Goal: Information Seeking & Learning: Check status

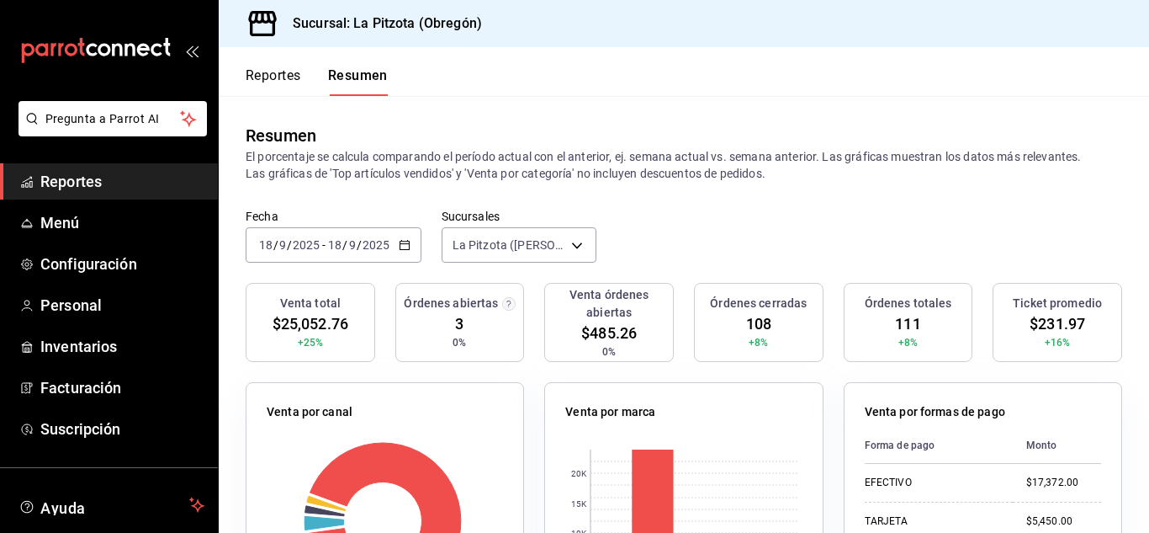
click at [262, 73] on button "Reportes" at bounding box center [274, 81] width 56 height 29
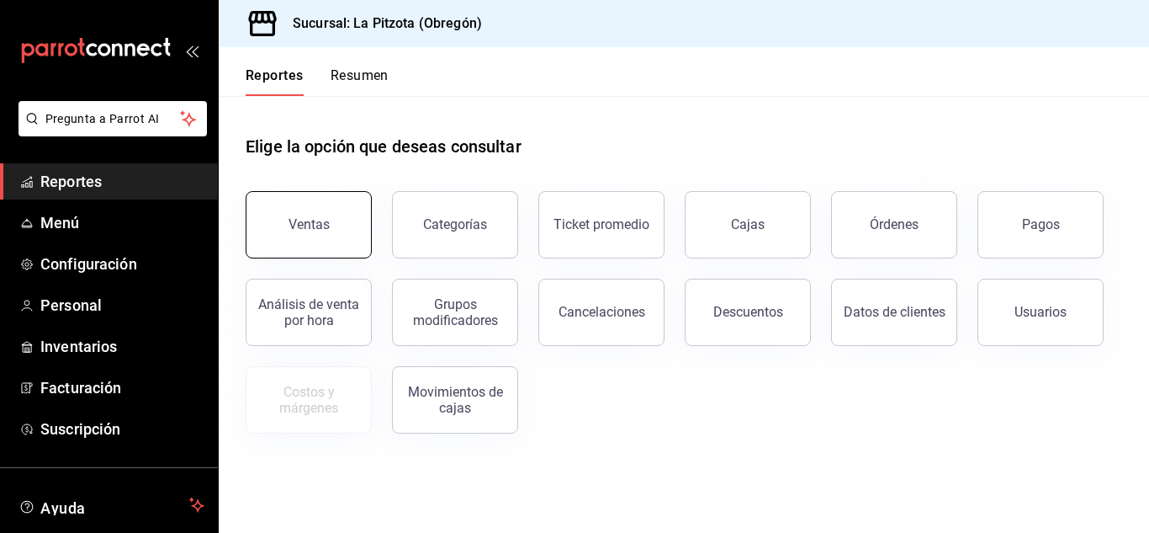
click at [294, 216] on button "Ventas" at bounding box center [309, 224] width 126 height 67
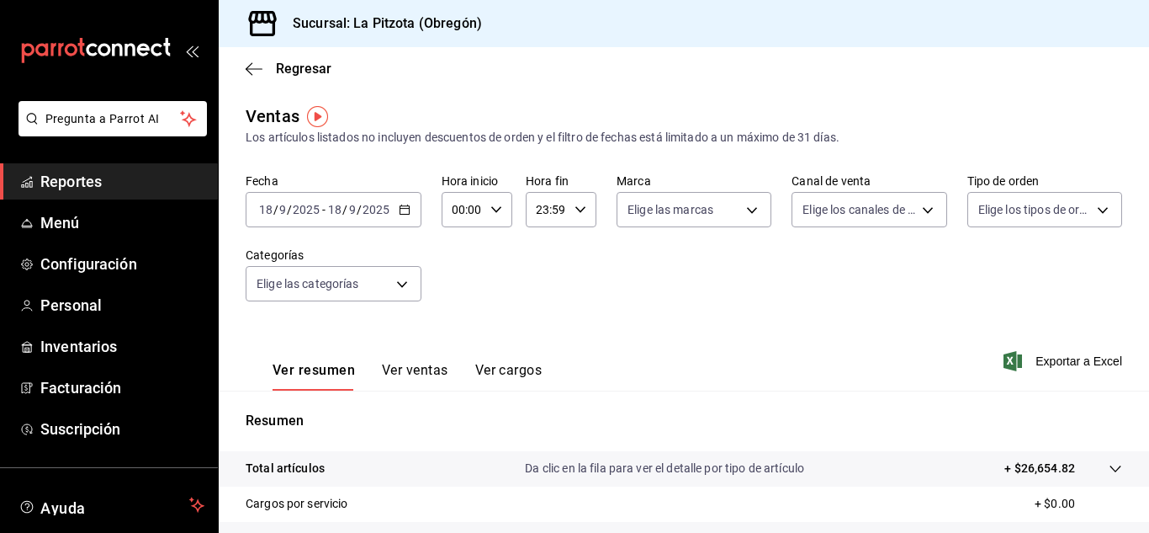
click at [263, 214] on input "18" at bounding box center [265, 209] width 15 height 13
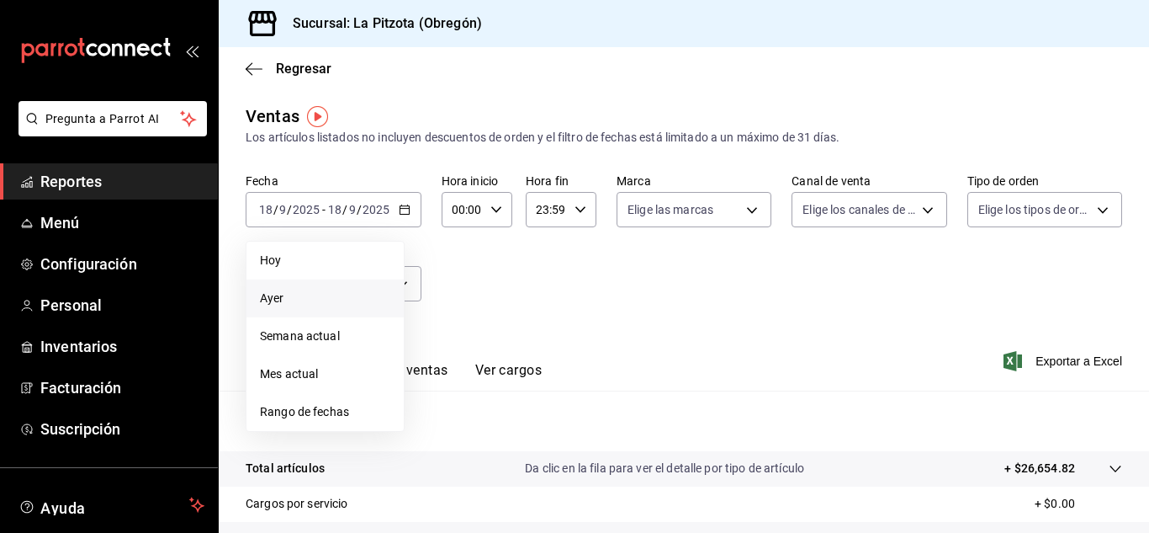
click at [300, 298] on span "Ayer" at bounding box center [325, 298] width 130 height 18
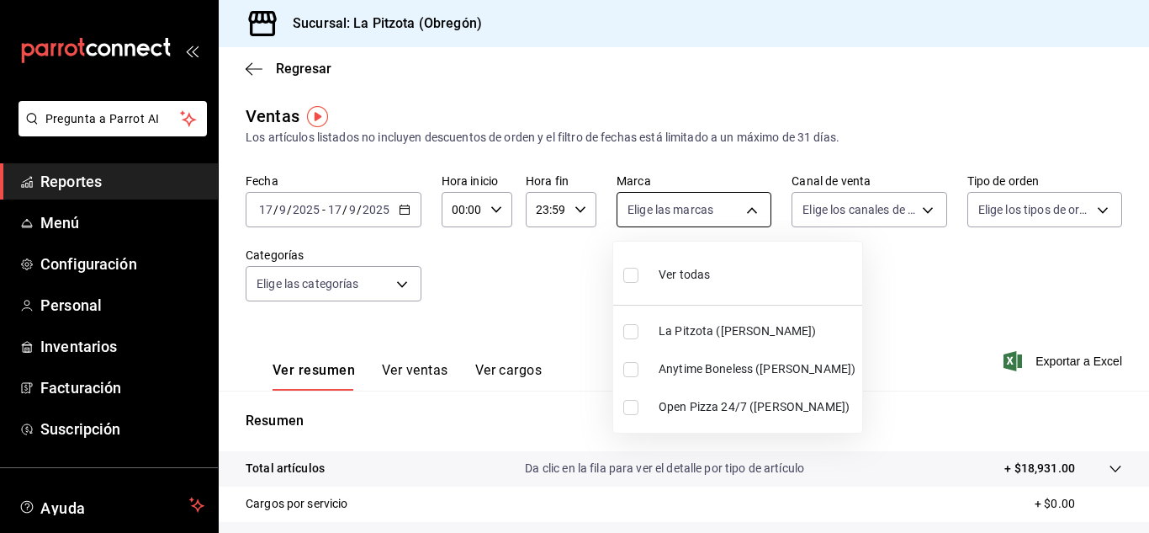
click at [733, 216] on body "Pregunta a Parrot AI Reportes Menú Configuración Personal Inventarios Facturaci…" at bounding box center [574, 266] width 1149 height 533
click at [634, 373] on input "checkbox" at bounding box center [631, 369] width 15 height 15
checkbox input "true"
type input "d0b15645-4641-49bc-8be3-6a792ed6583e"
click at [906, 211] on div at bounding box center [574, 266] width 1149 height 533
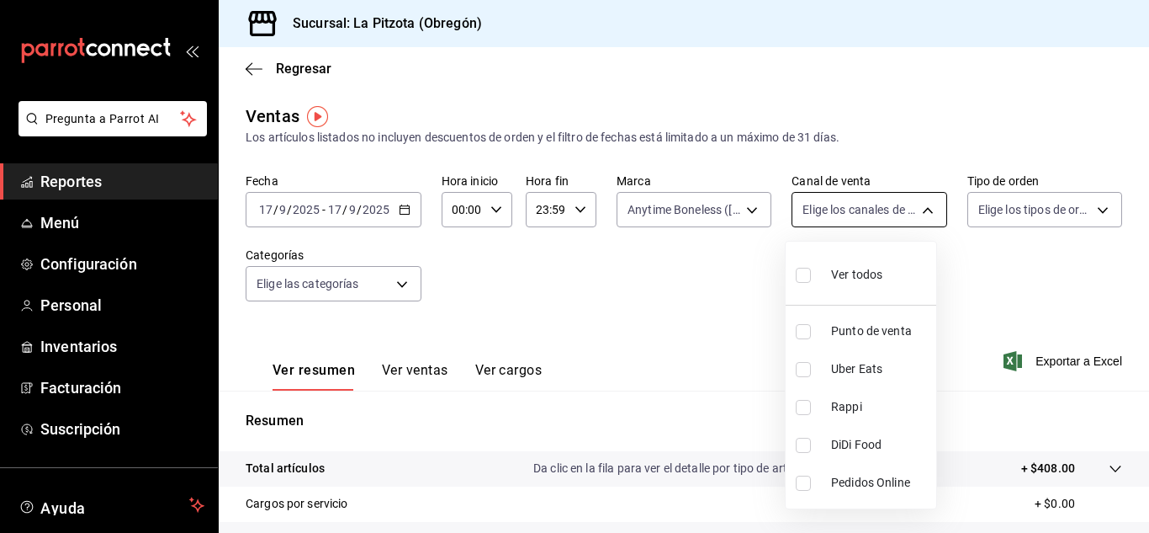
click at [902, 208] on body "Pregunta a Parrot AI Reportes Menú Configuración Personal Inventarios Facturaci…" at bounding box center [574, 266] width 1149 height 533
click at [804, 448] on input "checkbox" at bounding box center [803, 445] width 15 height 15
checkbox input "true"
type input "DIDI_FOOD"
click at [804, 448] on input "checkbox" at bounding box center [803, 445] width 15 height 15
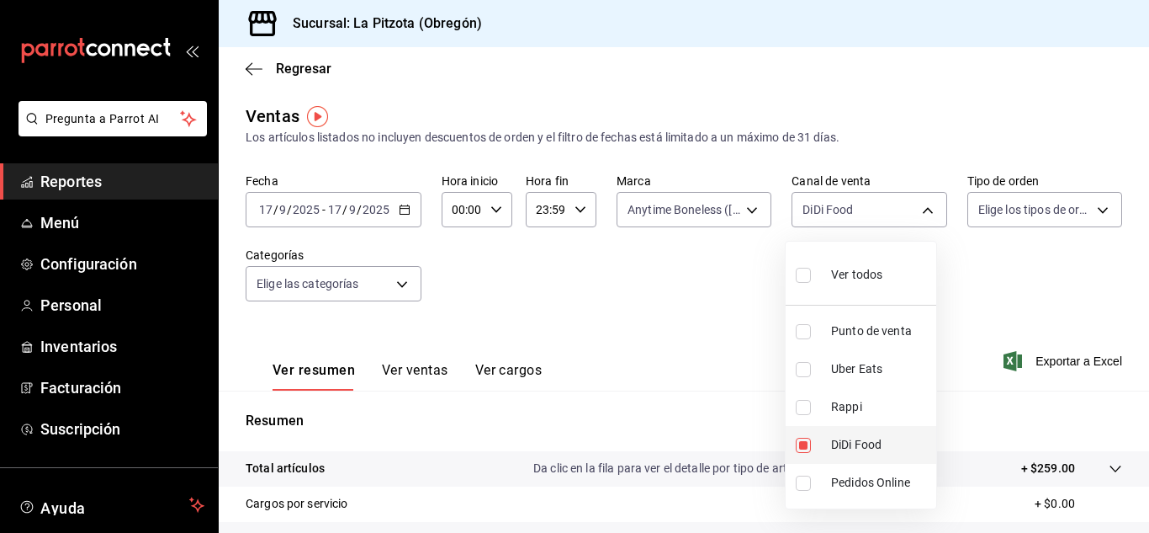
checkbox input "false"
click at [806, 410] on input "checkbox" at bounding box center [803, 407] width 15 height 15
checkbox input "true"
type input "RAPPI"
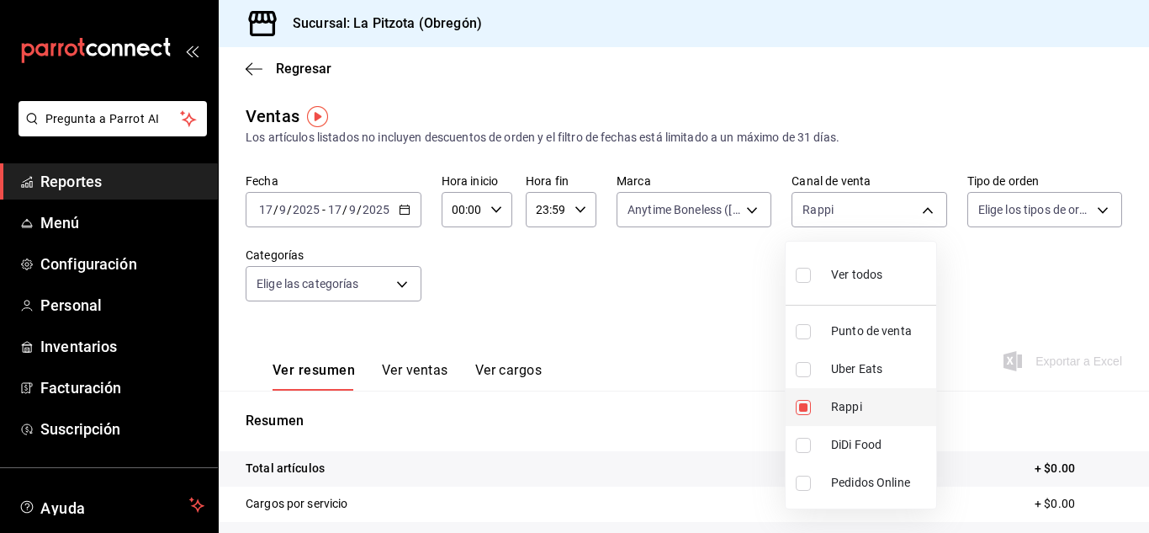
click at [806, 410] on input "checkbox" at bounding box center [803, 407] width 15 height 15
checkbox input "false"
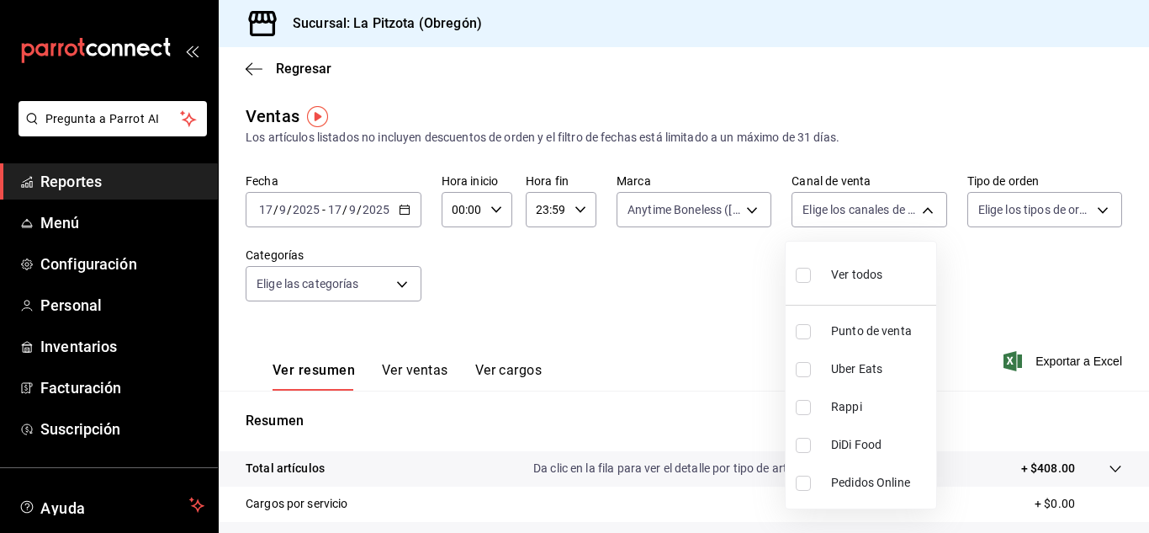
click at [802, 370] on input "checkbox" at bounding box center [803, 369] width 15 height 15
checkbox input "true"
type input "UBER_EATS"
click at [808, 374] on input "checkbox" at bounding box center [803, 369] width 15 height 15
checkbox input "false"
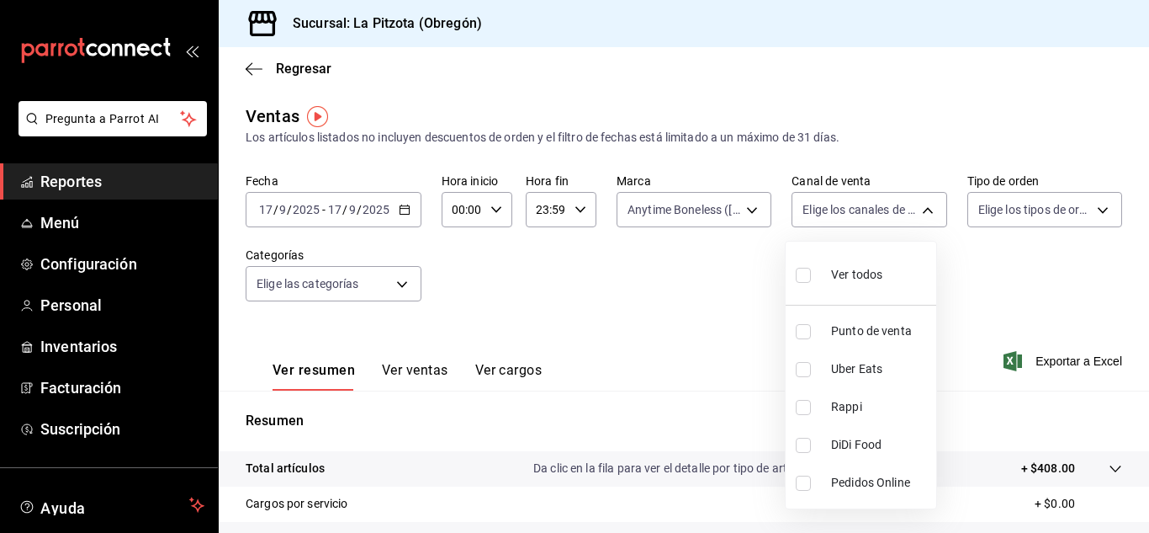
click at [804, 450] on li "DiDi Food" at bounding box center [861, 445] width 151 height 38
type input "DIDI_FOOD"
click at [804, 450] on input "checkbox" at bounding box center [803, 445] width 15 height 15
checkbox input "false"
click at [629, 211] on div at bounding box center [574, 266] width 1149 height 533
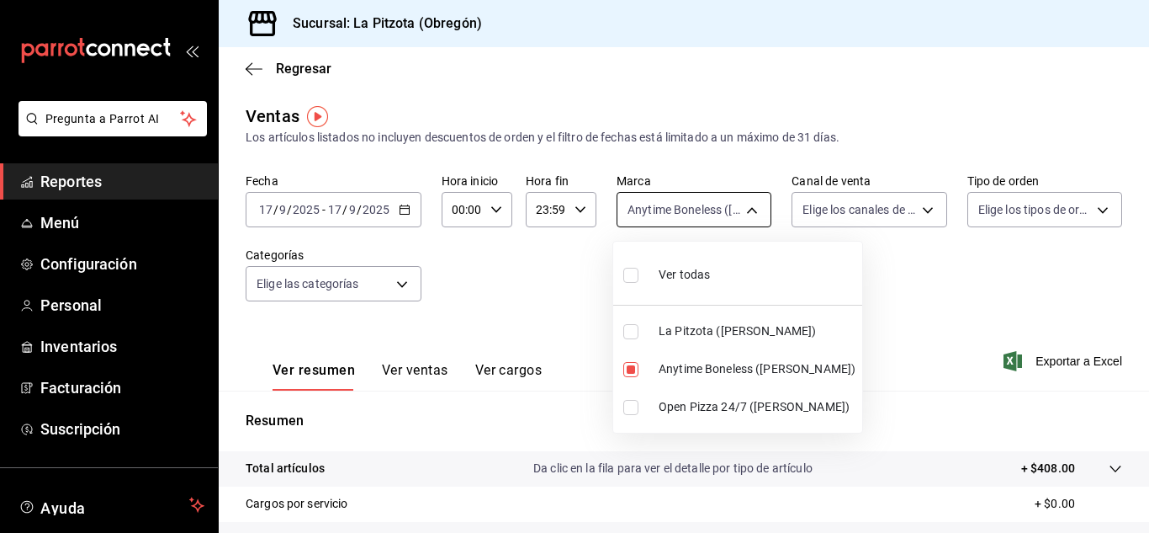
click at [647, 207] on body "Pregunta a Parrot AI Reportes Menú Configuración Personal Inventarios Facturaci…" at bounding box center [574, 266] width 1149 height 533
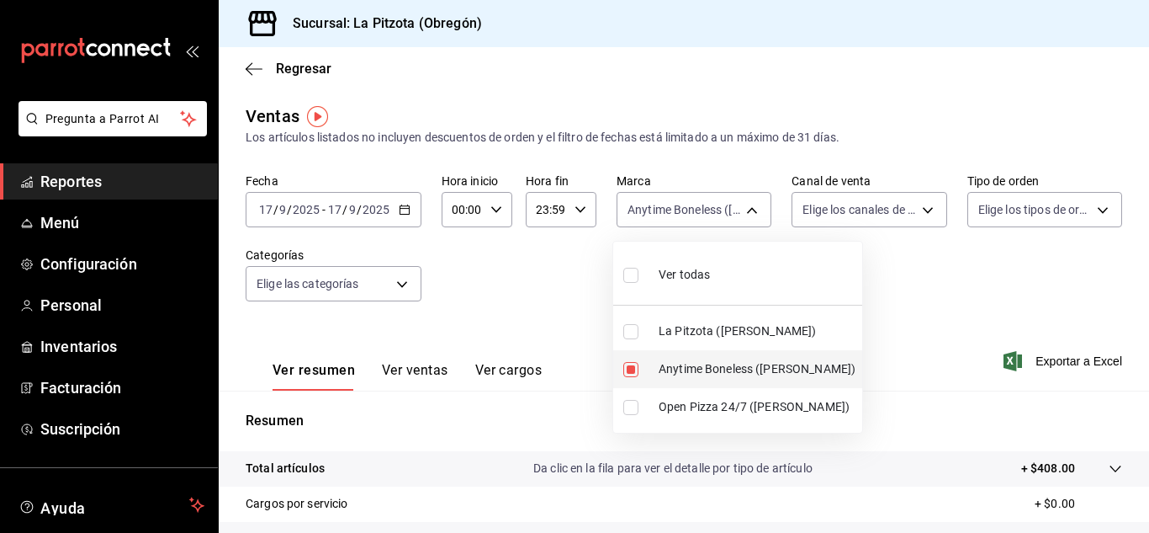
click at [629, 369] on input "checkbox" at bounding box center [631, 369] width 15 height 15
checkbox input "false"
click at [638, 411] on input "checkbox" at bounding box center [631, 407] width 15 height 15
checkbox input "true"
type input "8f97d9a1-f00b-4323-96e2-15f6e5ebb1cd"
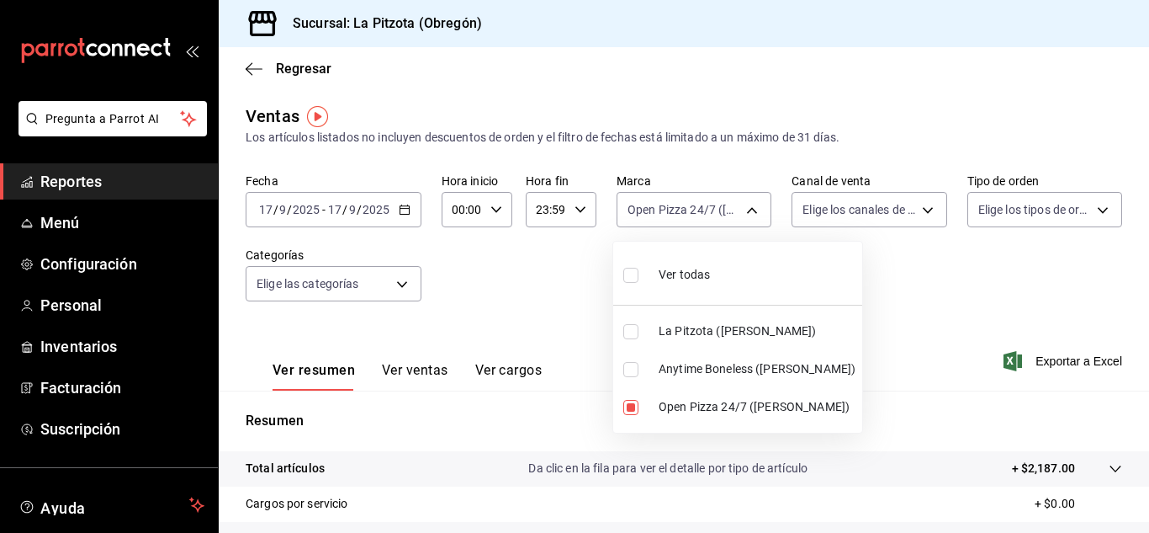
click at [926, 289] on div at bounding box center [574, 266] width 1149 height 533
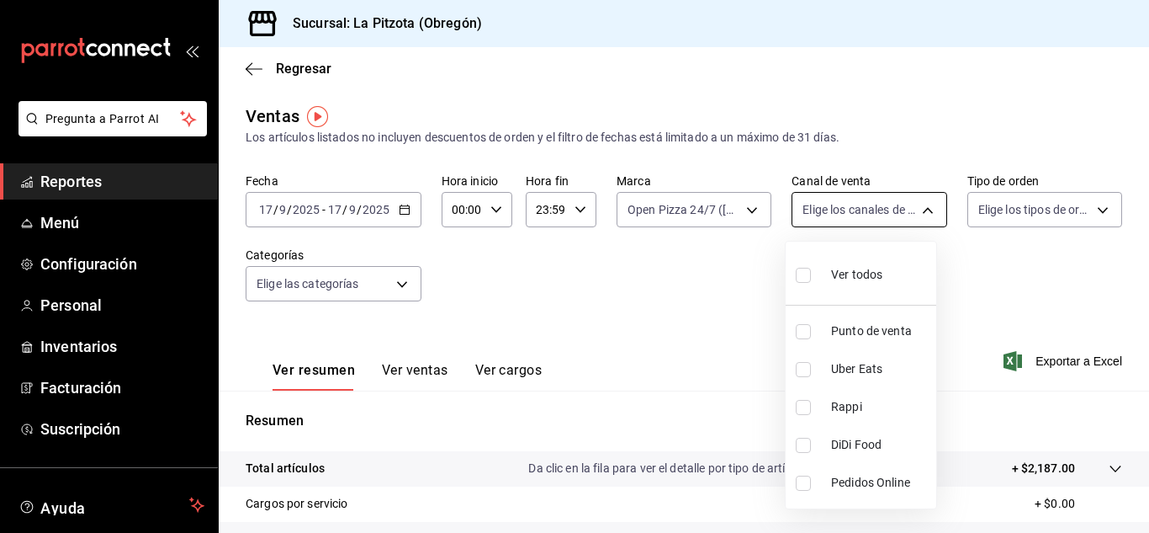
click at [844, 209] on body "Pregunta a Parrot AI Reportes Menú Configuración Personal Inventarios Facturaci…" at bounding box center [574, 266] width 1149 height 533
click at [794, 405] on li "Rappi" at bounding box center [861, 407] width 151 height 38
type input "RAPPI"
checkbox input "true"
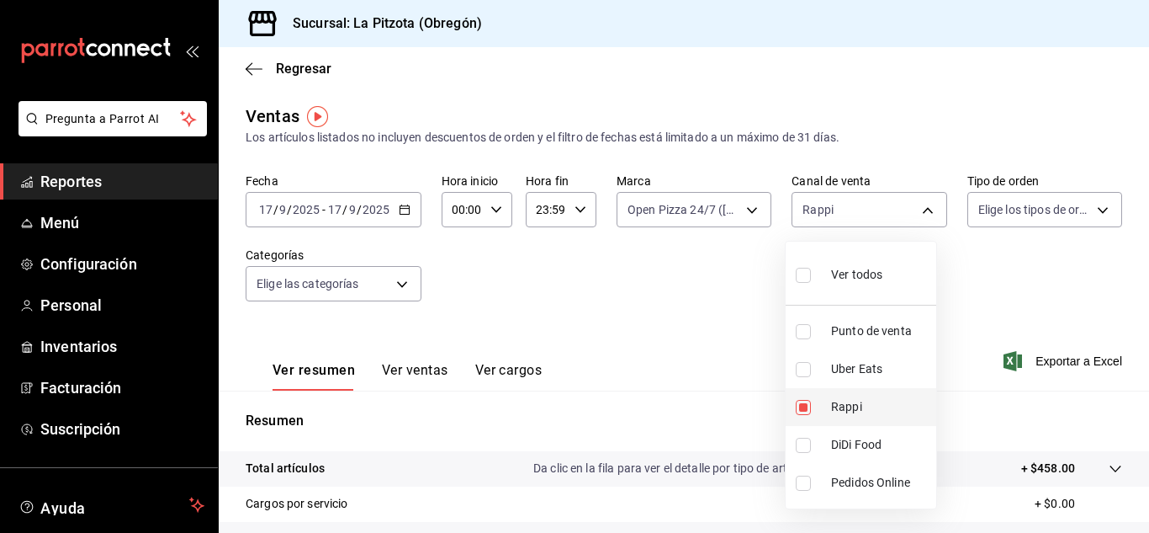
click at [808, 413] on li "Rappi" at bounding box center [861, 407] width 151 height 38
checkbox input "false"
click at [800, 370] on input "checkbox" at bounding box center [803, 369] width 15 height 15
checkbox input "true"
type input "UBER_EATS"
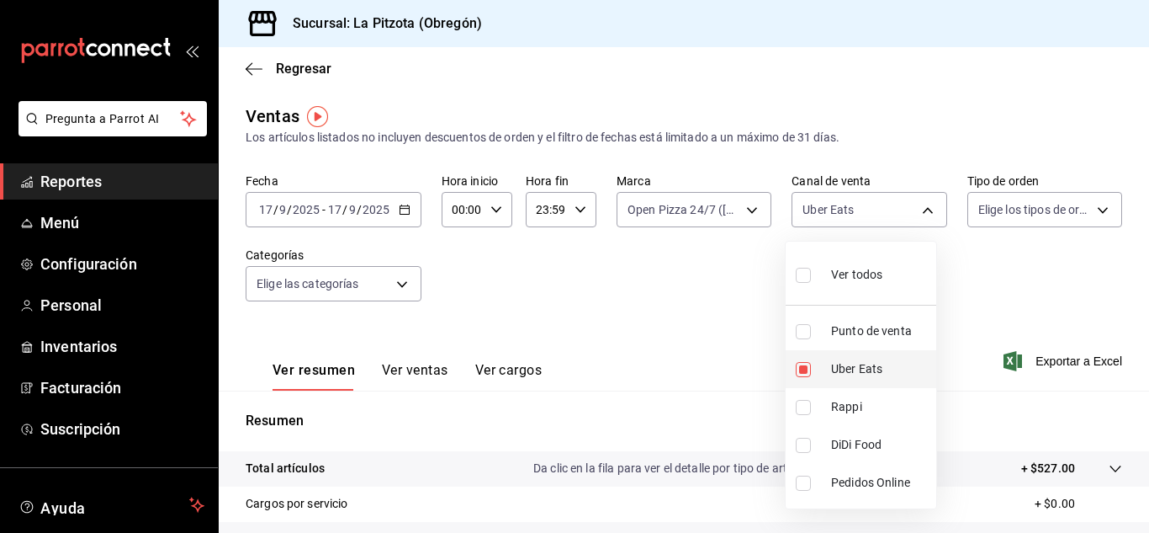
click at [813, 374] on label at bounding box center [807, 369] width 22 height 15
click at [811, 374] on input "checkbox" at bounding box center [803, 369] width 15 height 15
checkbox input "true"
type input "UBER_EATS"
click at [804, 374] on input "checkbox" at bounding box center [803, 369] width 15 height 15
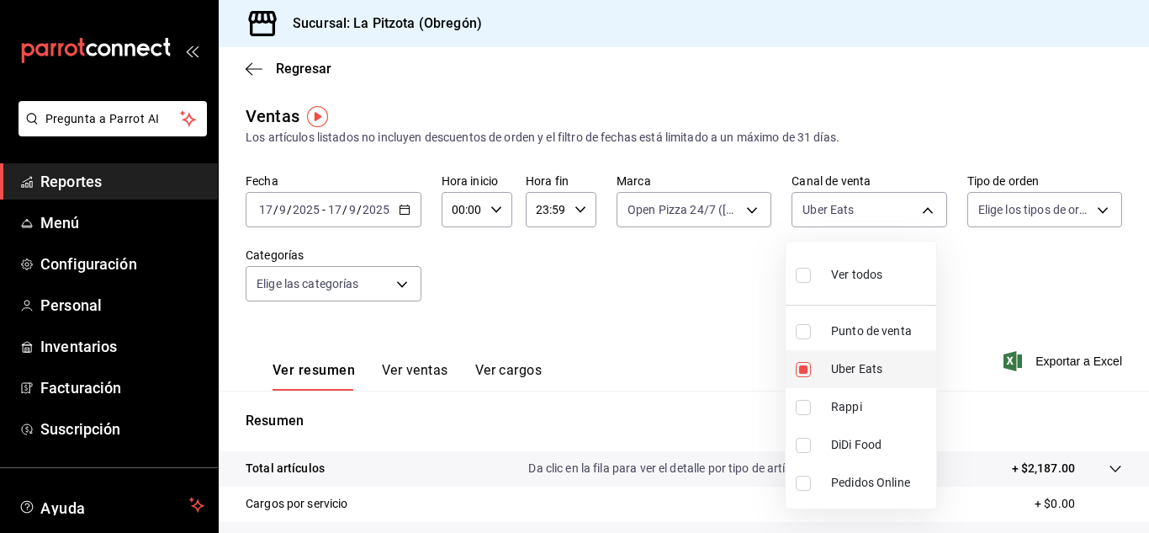
checkbox input "false"
click at [804, 444] on input "checkbox" at bounding box center [803, 445] width 15 height 15
checkbox input "true"
type input "DIDI_FOOD"
click at [799, 450] on input "checkbox" at bounding box center [803, 445] width 15 height 15
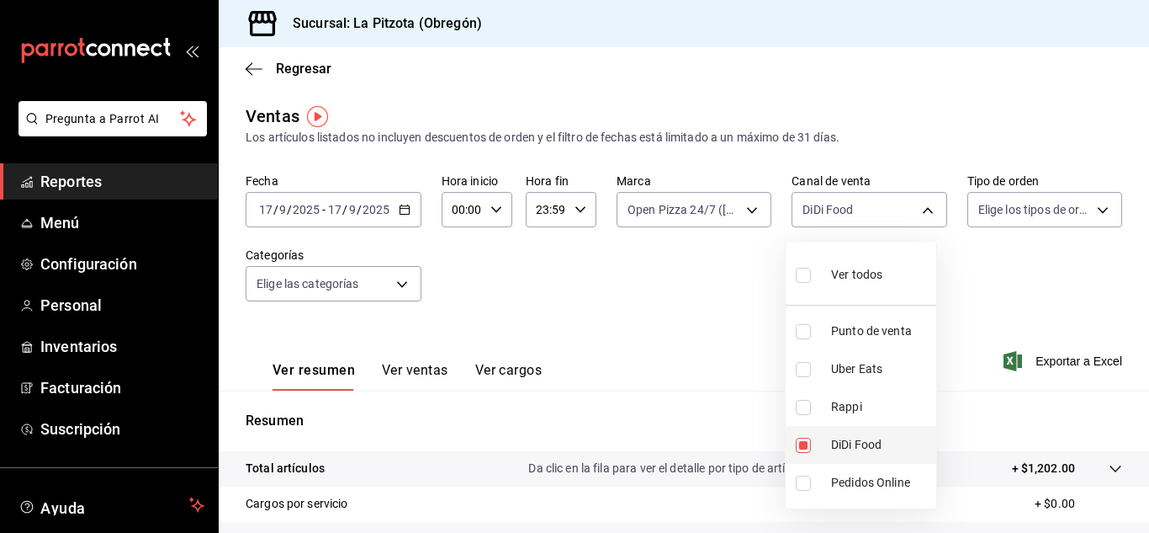
checkbox input "false"
click at [667, 196] on div at bounding box center [574, 266] width 1149 height 533
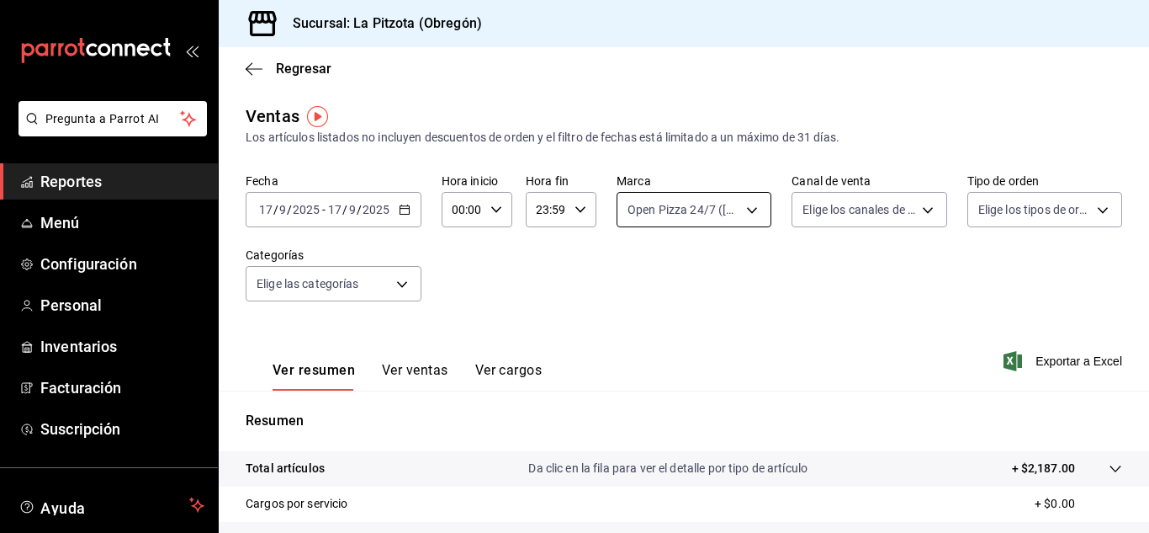
click at [668, 204] on body "Pregunta a Parrot AI Reportes Menú Configuración Personal Inventarios Facturaci…" at bounding box center [574, 266] width 1149 height 533
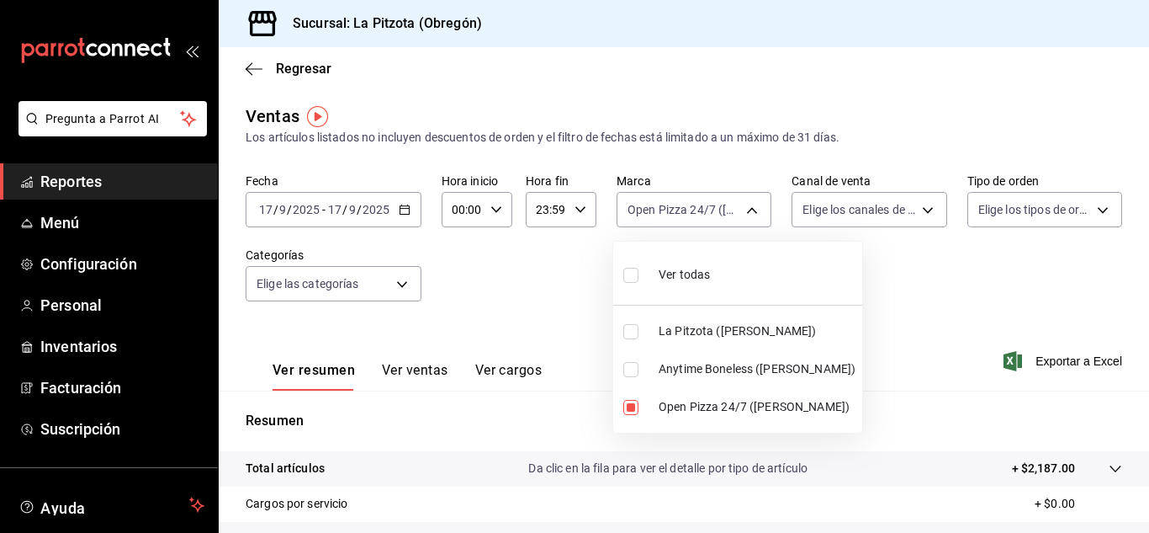
click at [639, 412] on label at bounding box center [635, 407] width 22 height 15
click at [639, 412] on input "checkbox" at bounding box center [631, 407] width 15 height 15
checkbox input "true"
type input "8f97d9a1-f00b-4323-96e2-15f6e5ebb1cd"
click at [630, 408] on input "checkbox" at bounding box center [631, 407] width 15 height 15
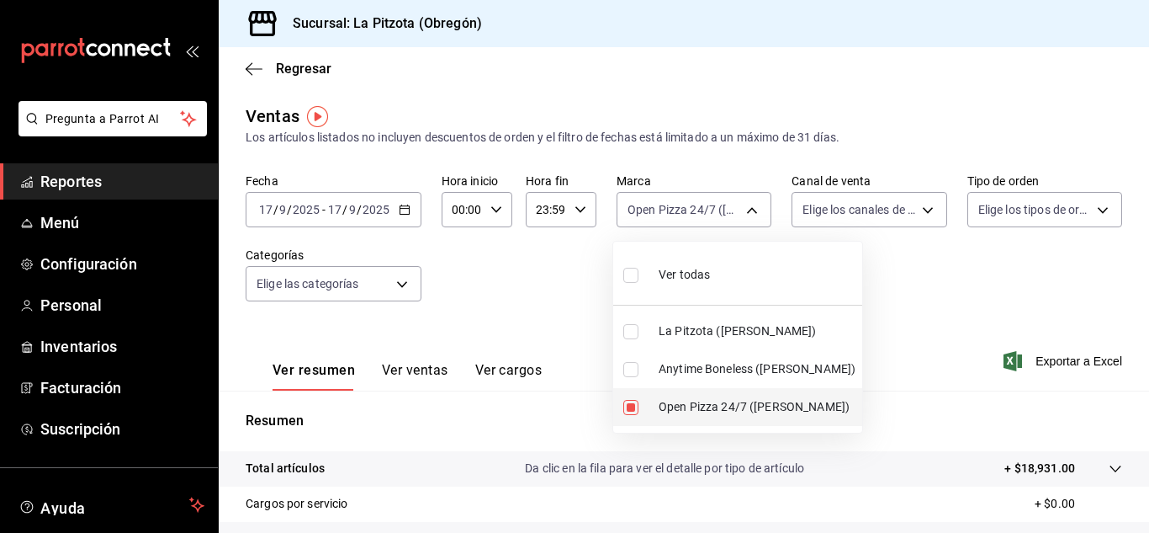
checkbox input "false"
click at [634, 332] on input "checkbox" at bounding box center [631, 331] width 15 height 15
checkbox input "true"
type input "3722eccf-6cf2-48cd-b838-7de1340e0a71"
click at [831, 196] on div at bounding box center [574, 266] width 1149 height 533
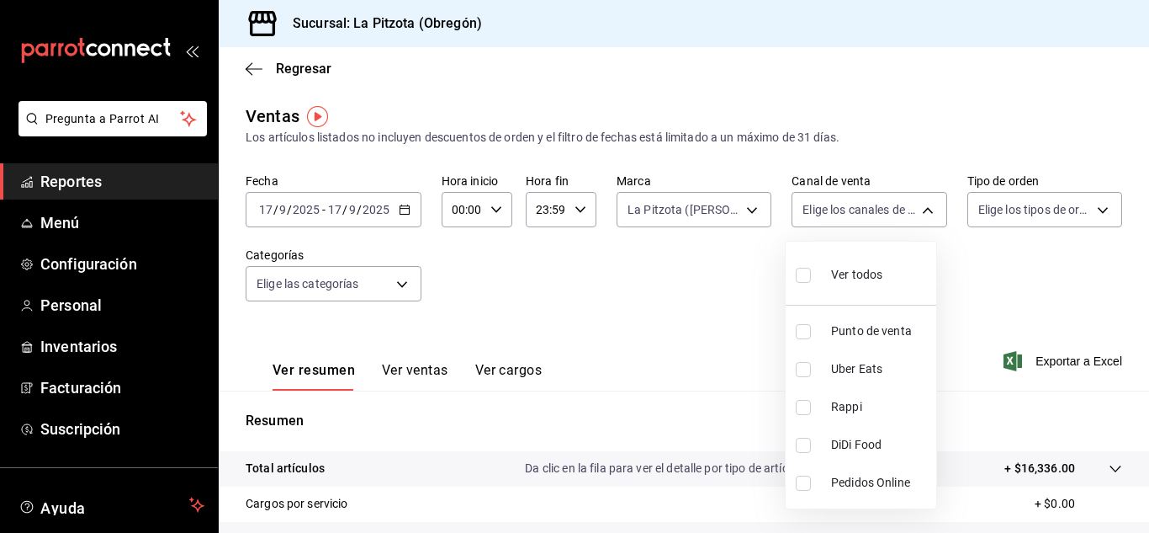
click at [831, 196] on body "Pregunta a Parrot AI Reportes Menú Configuración Personal Inventarios Facturaci…" at bounding box center [574, 266] width 1149 height 533
click at [811, 405] on label at bounding box center [807, 407] width 22 height 15
click at [811, 405] on input "checkbox" at bounding box center [803, 407] width 15 height 15
checkbox input "false"
click at [806, 407] on input "checkbox" at bounding box center [803, 407] width 15 height 15
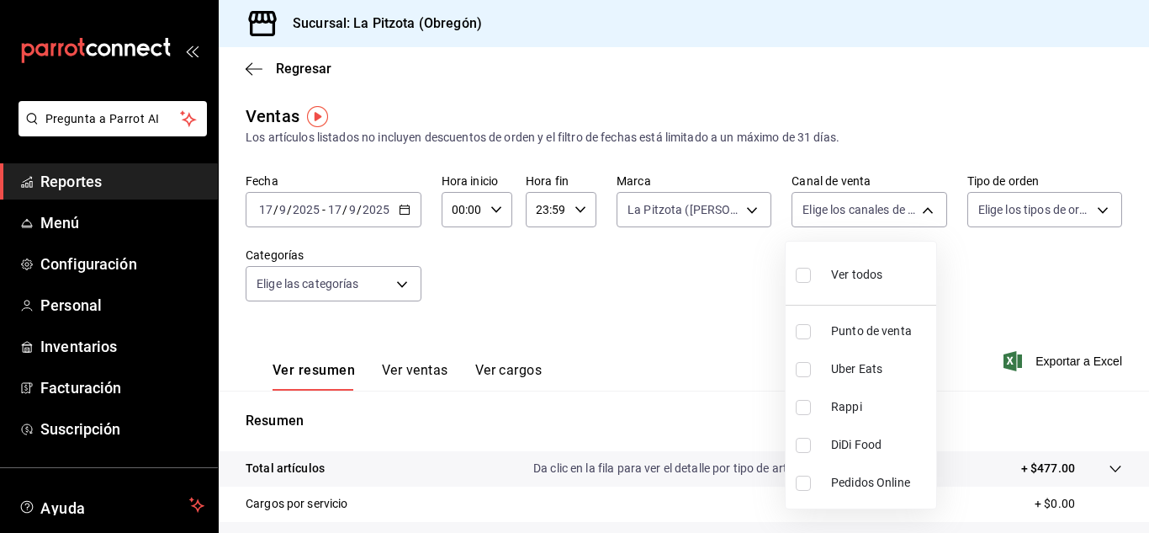
checkbox input "true"
type input "RAPPI"
click at [799, 407] on input "checkbox" at bounding box center [803, 407] width 15 height 15
checkbox input "false"
click at [800, 372] on input "checkbox" at bounding box center [803, 369] width 15 height 15
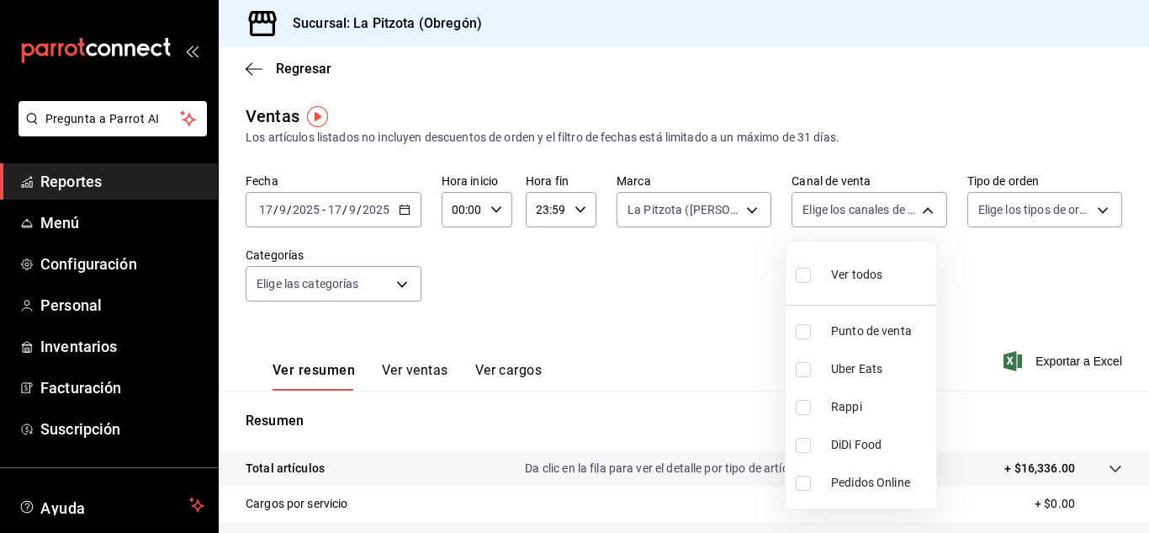
checkbox input "true"
type input "UBER_EATS"
click at [804, 373] on input "checkbox" at bounding box center [803, 369] width 15 height 15
checkbox input "false"
click at [804, 341] on li "Punto de venta" at bounding box center [861, 331] width 151 height 38
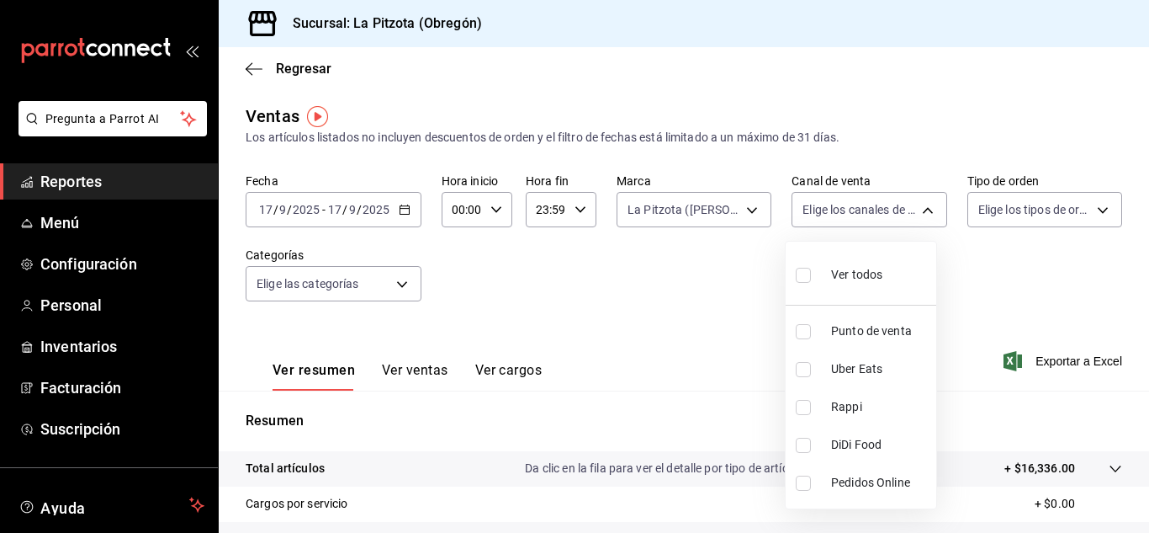
type input "PARROT"
checkbox input "true"
click at [705, 210] on div at bounding box center [574, 266] width 1149 height 533
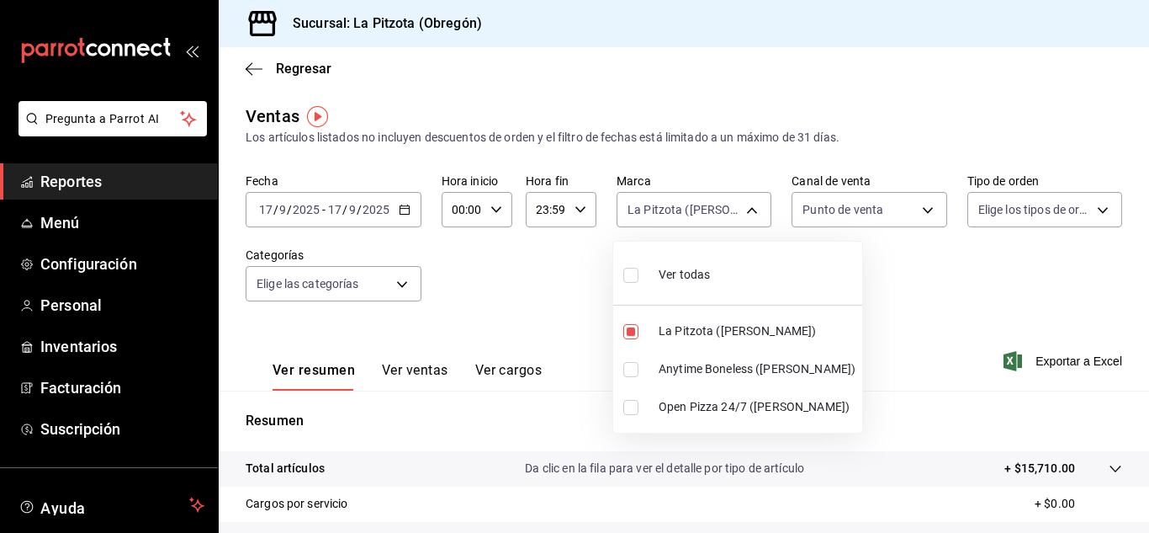
click at [705, 210] on body "Pregunta a Parrot AI Reportes Menú Configuración Personal Inventarios Facturaci…" at bounding box center [574, 266] width 1149 height 533
click at [633, 333] on input "checkbox" at bounding box center [631, 331] width 15 height 15
checkbox input "false"
click at [414, 375] on div at bounding box center [574, 266] width 1149 height 533
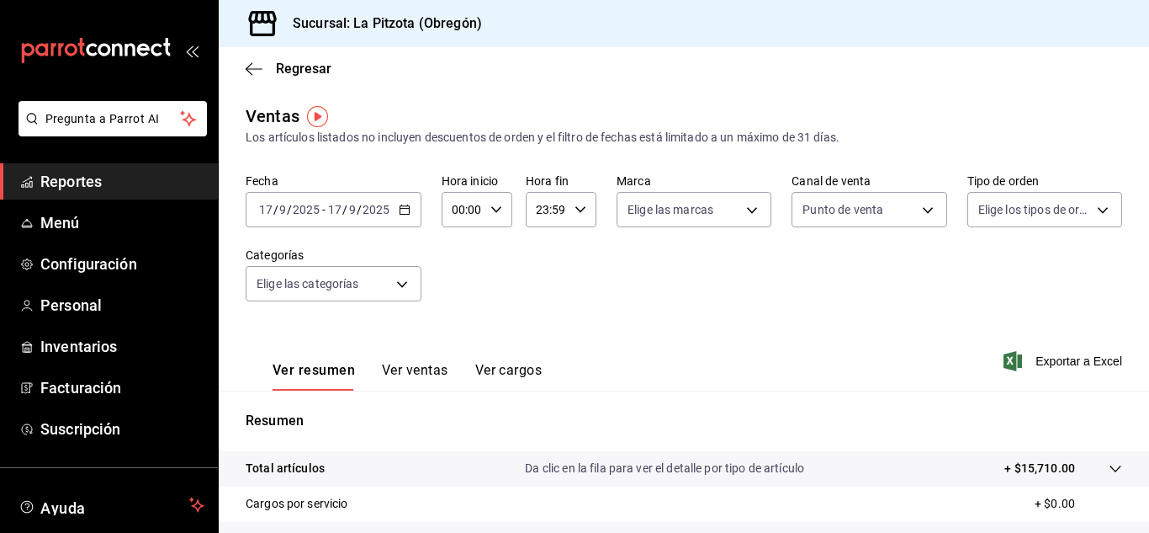
click at [414, 375] on button "Ver ventas" at bounding box center [415, 376] width 66 height 29
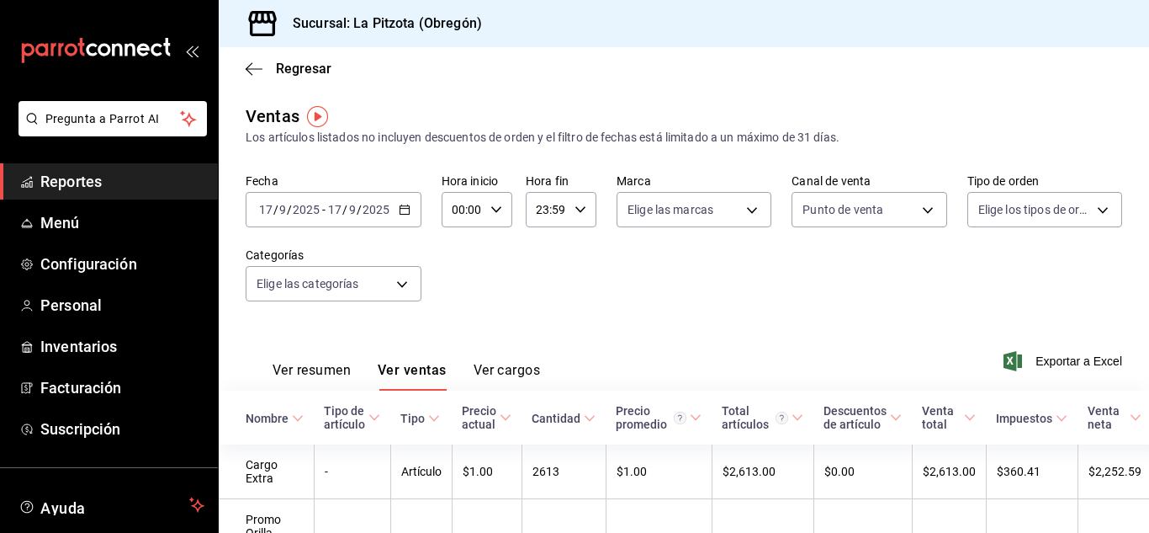
click at [338, 365] on button "Ver resumen" at bounding box center [312, 376] width 78 height 29
